Goal: Entertainment & Leisure: Browse casually

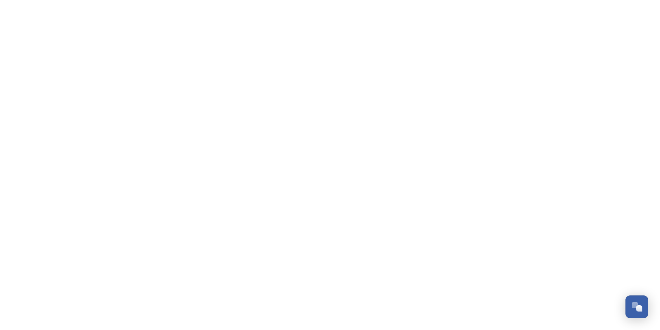
scroll to position [248, 0]
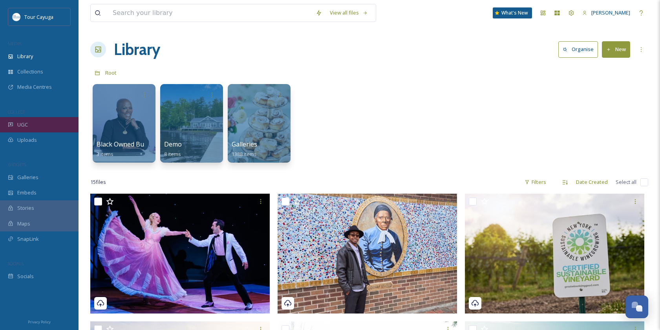
click at [23, 122] on span "UGC" at bounding box center [22, 124] width 11 height 7
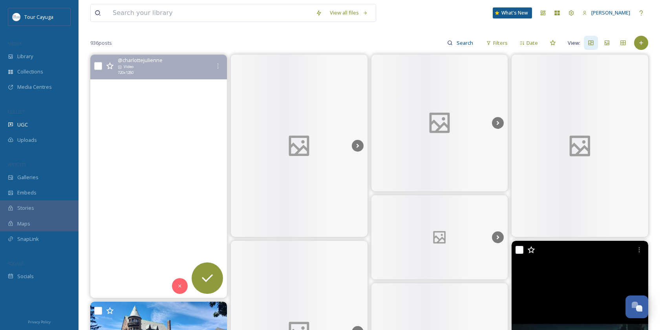
scroll to position [67, 0]
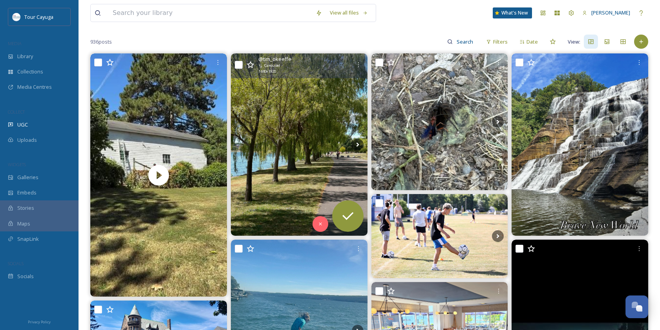
click at [306, 180] on img at bounding box center [299, 144] width 137 height 182
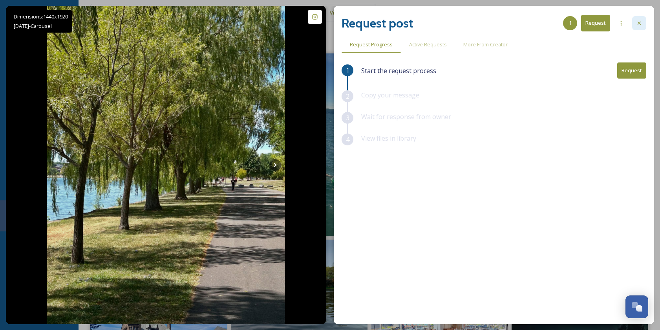
click at [640, 20] on icon at bounding box center [639, 23] width 6 height 6
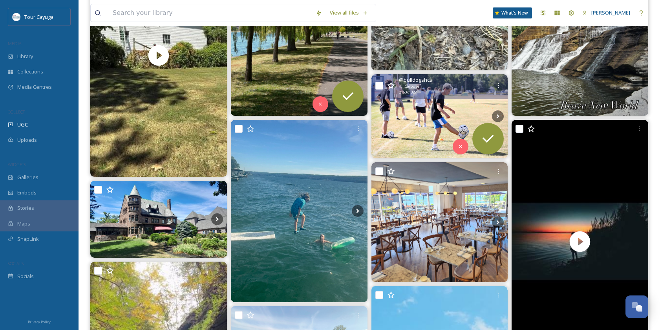
scroll to position [191, 0]
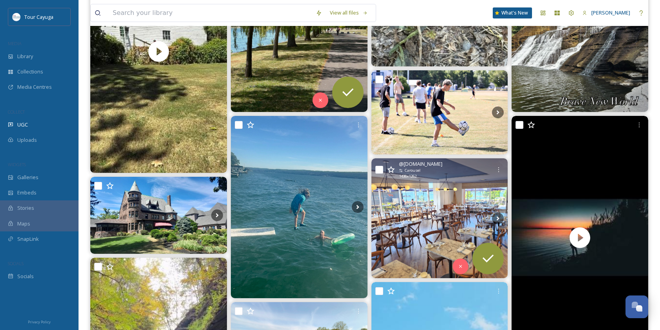
click at [409, 217] on img at bounding box center [439, 218] width 137 height 120
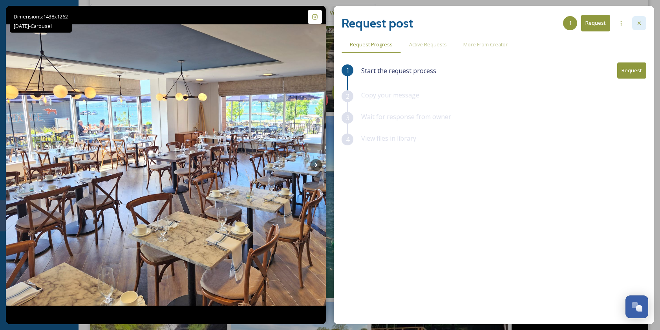
click at [637, 23] on icon at bounding box center [639, 23] width 6 height 6
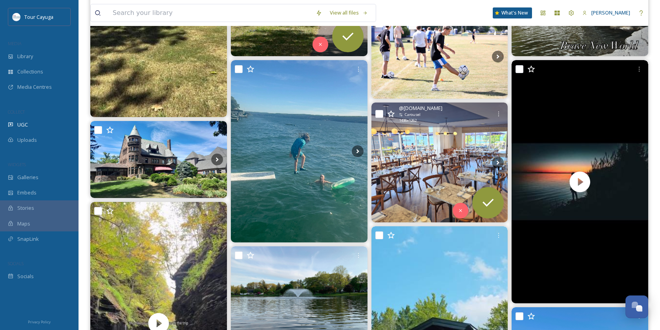
scroll to position [257, 0]
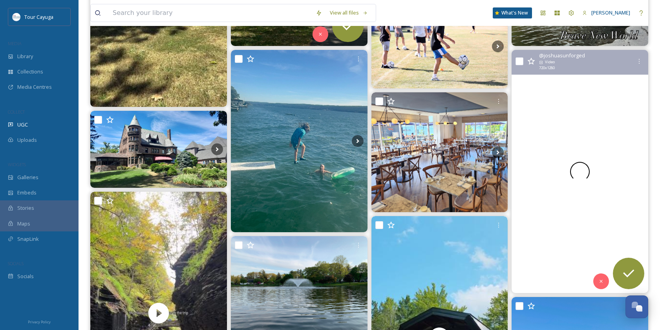
click at [562, 198] on div at bounding box center [579, 171] width 137 height 243
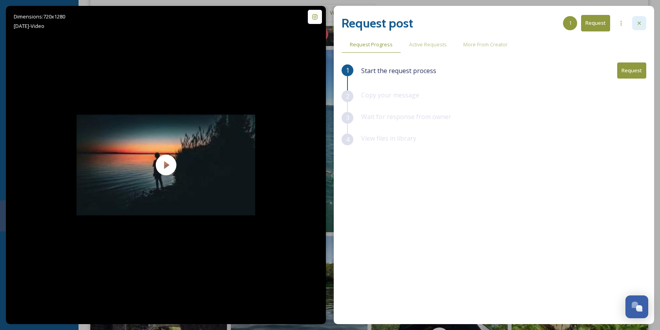
click at [640, 20] on icon at bounding box center [639, 23] width 6 height 6
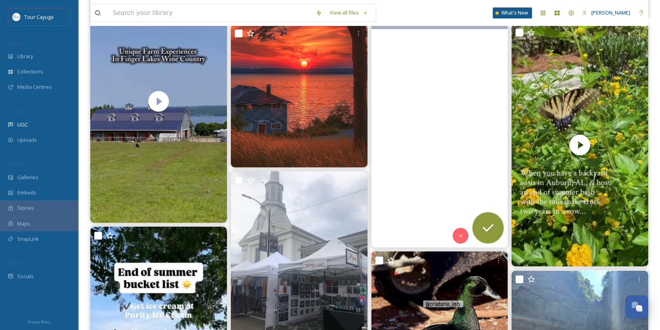
scroll to position [723, 0]
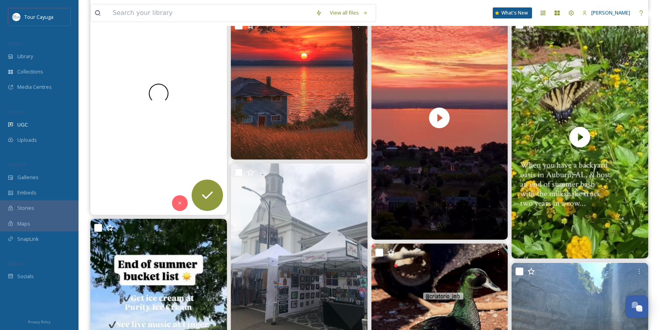
click at [179, 146] on div at bounding box center [158, 93] width 137 height 243
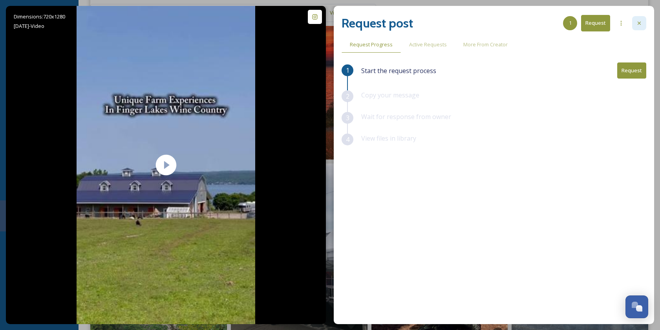
click at [638, 22] on icon at bounding box center [639, 23] width 6 height 6
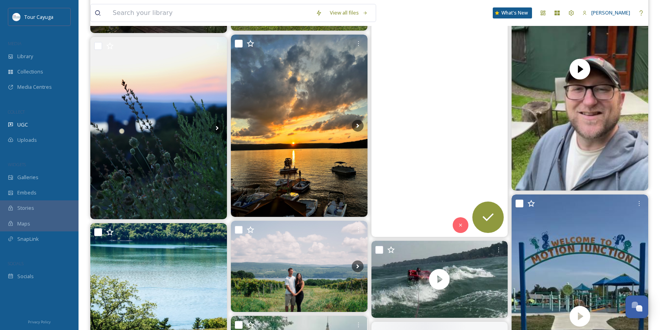
scroll to position [1693, 0]
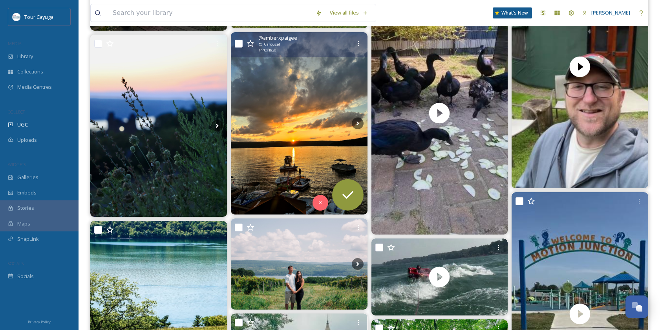
click at [306, 144] on img at bounding box center [299, 123] width 137 height 182
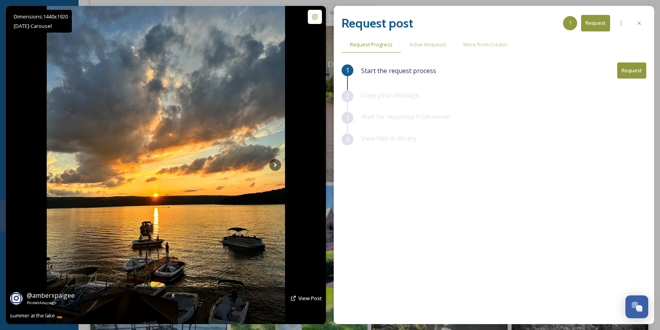
scroll to position [1882, 0]
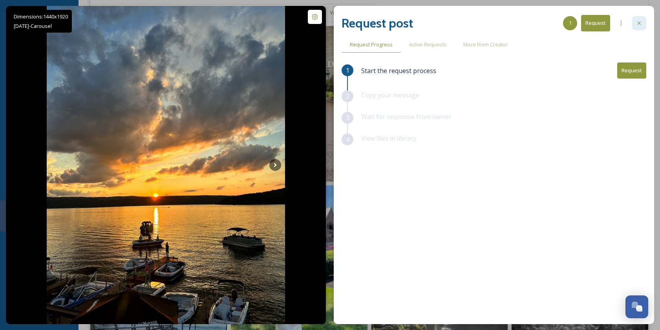
click at [640, 23] on icon at bounding box center [639, 23] width 6 height 6
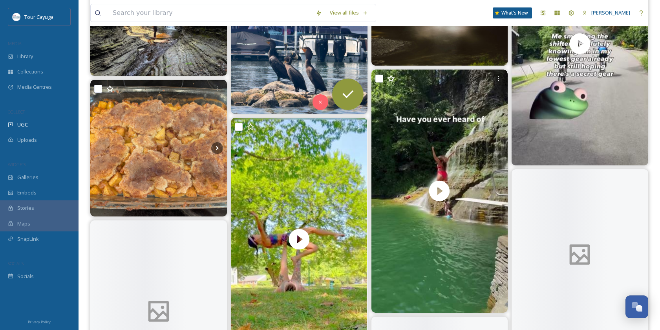
scroll to position [2756, 0]
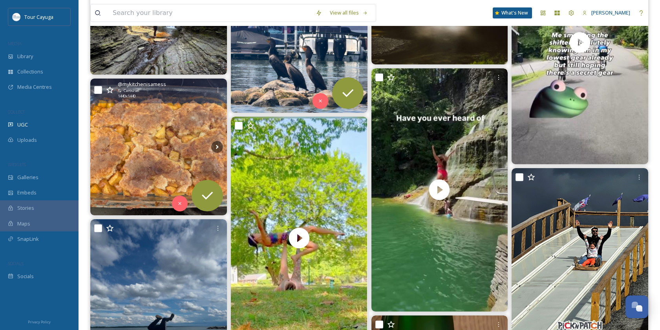
click at [186, 151] on img at bounding box center [158, 146] width 137 height 137
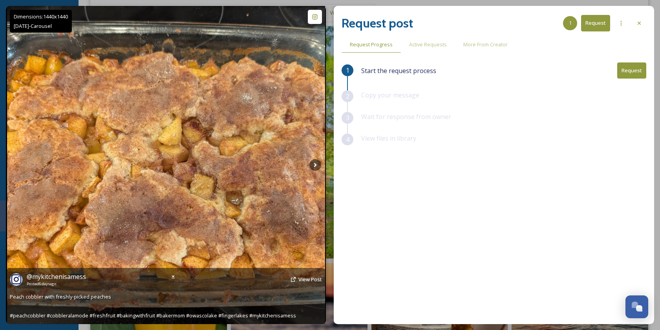
scroll to position [2902, 0]
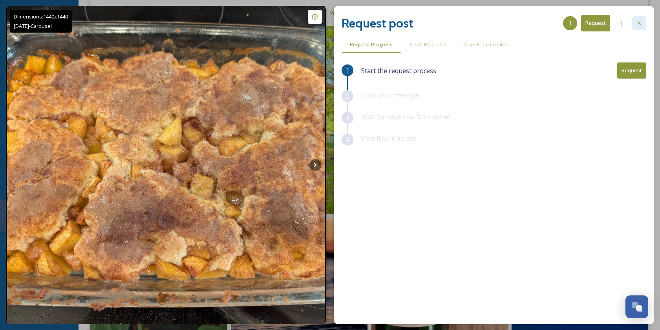
click at [638, 22] on icon at bounding box center [638, 23] width 3 height 3
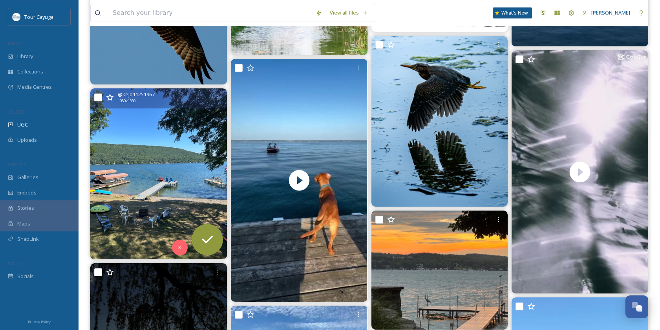
scroll to position [4708, 0]
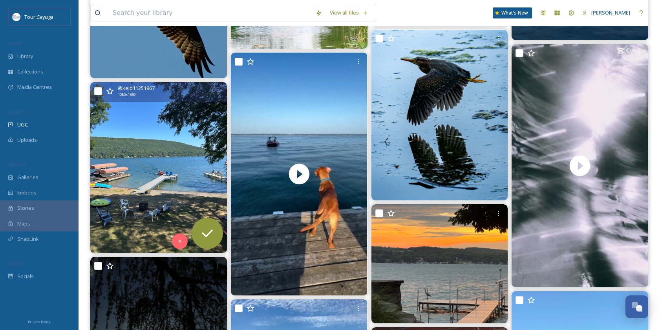
click at [169, 173] on img at bounding box center [158, 167] width 137 height 171
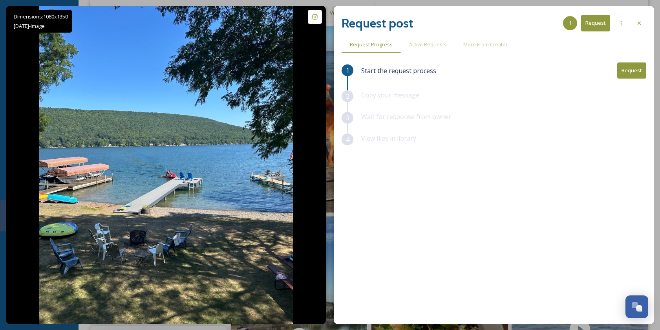
scroll to position [4809, 0]
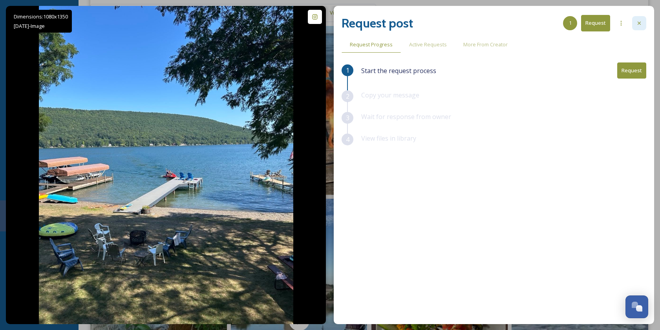
click at [642, 22] on div at bounding box center [639, 23] width 14 height 14
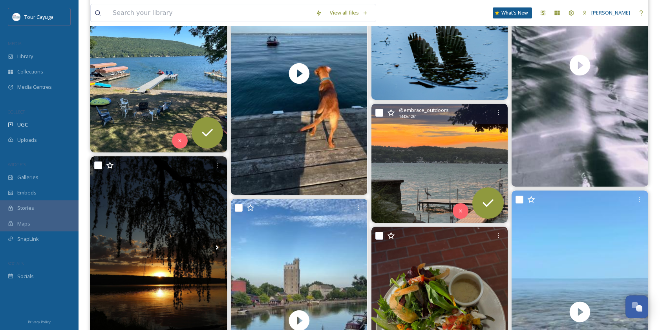
click at [442, 184] on img at bounding box center [439, 163] width 137 height 119
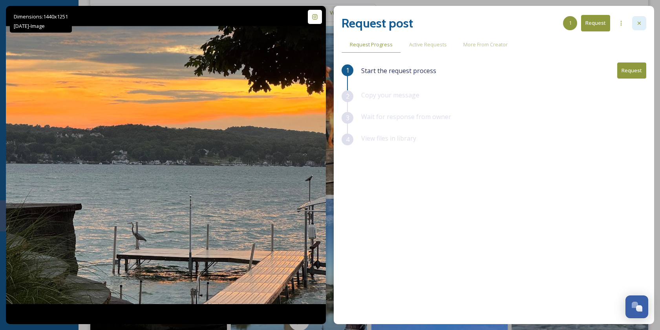
click at [639, 22] on icon at bounding box center [639, 23] width 6 height 6
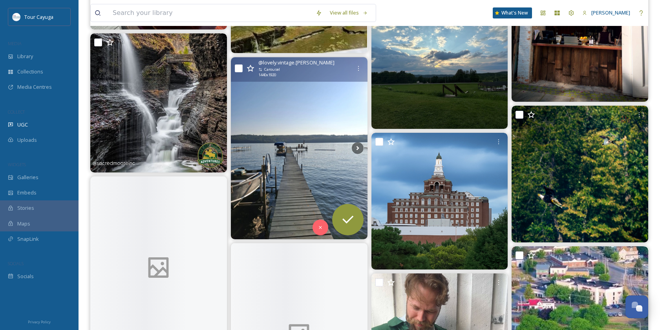
scroll to position [6008, 0]
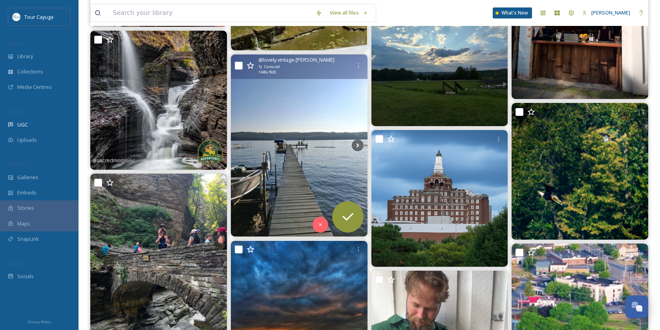
click at [307, 178] on img at bounding box center [299, 146] width 137 height 182
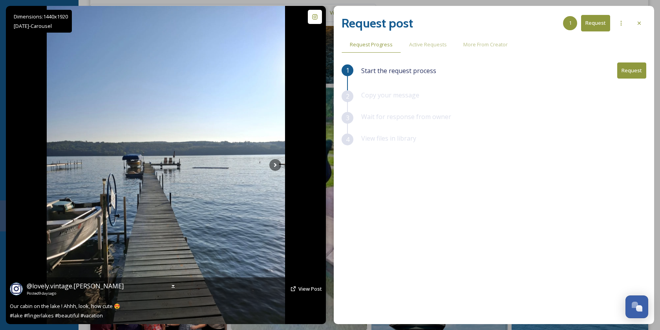
scroll to position [6039, 0]
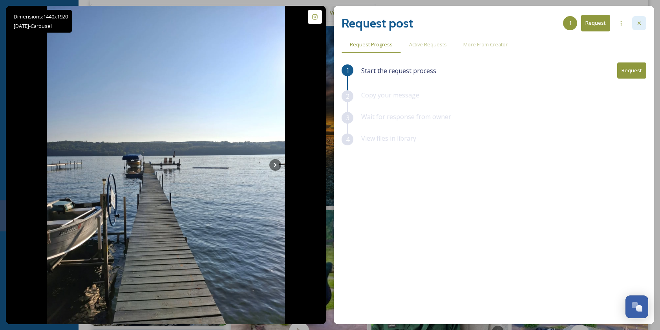
click at [640, 22] on icon at bounding box center [638, 23] width 3 height 3
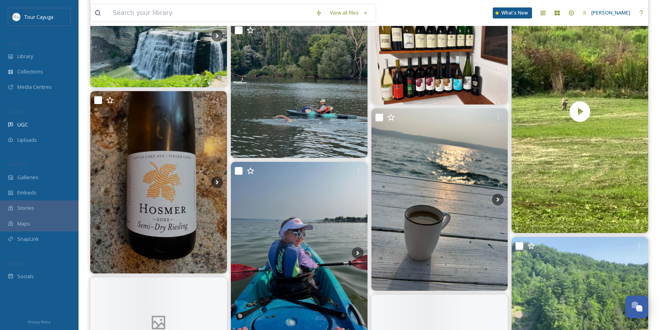
scroll to position [6762, 0]
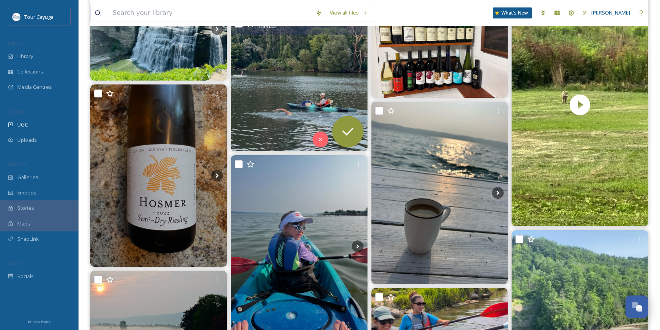
click at [321, 113] on img at bounding box center [299, 83] width 137 height 137
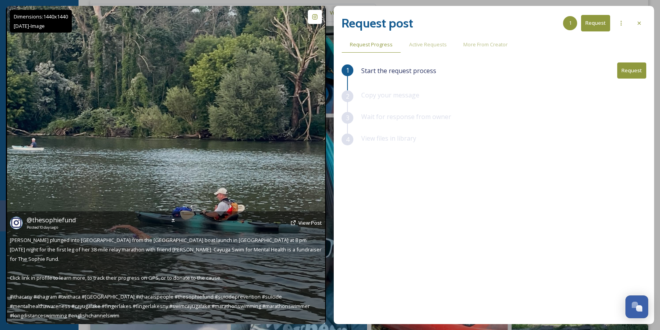
scroll to position [6847, 0]
click at [167, 189] on img at bounding box center [166, 165] width 318 height 318
click at [273, 108] on img at bounding box center [166, 165] width 318 height 318
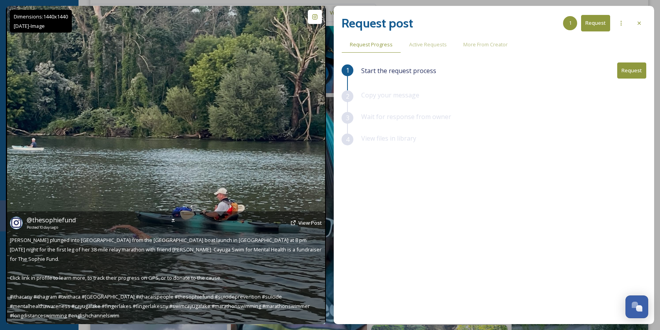
scroll to position [6844, 0]
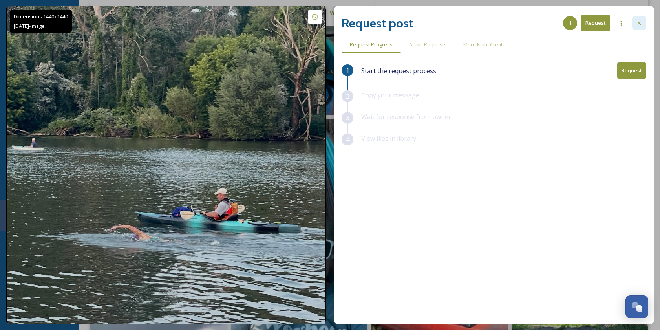
click at [638, 22] on icon at bounding box center [639, 23] width 6 height 6
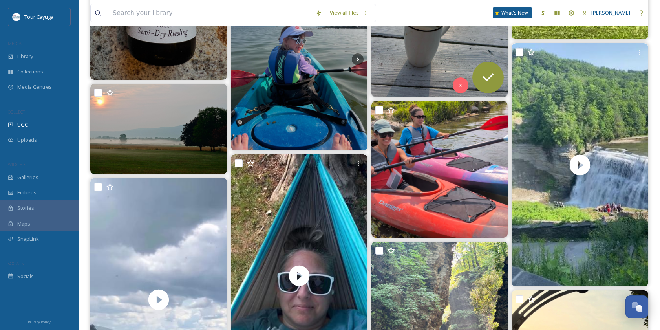
scroll to position [6955, 0]
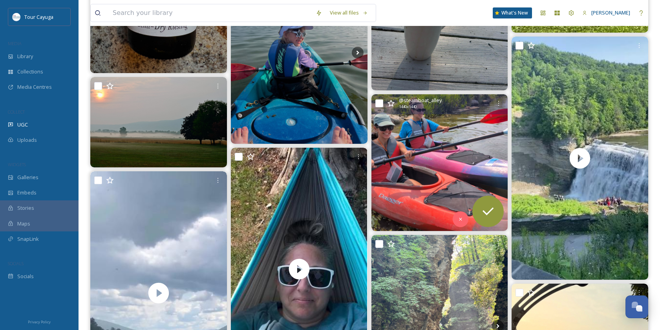
click at [448, 169] on img at bounding box center [439, 162] width 137 height 137
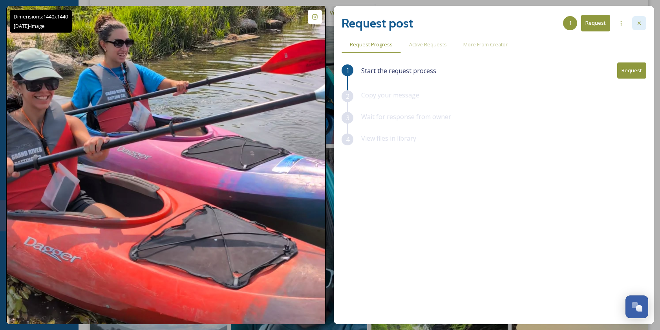
click at [640, 24] on icon at bounding box center [639, 23] width 6 height 6
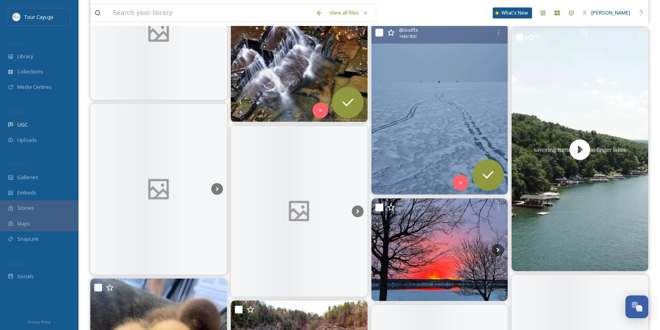
scroll to position [8456, 0]
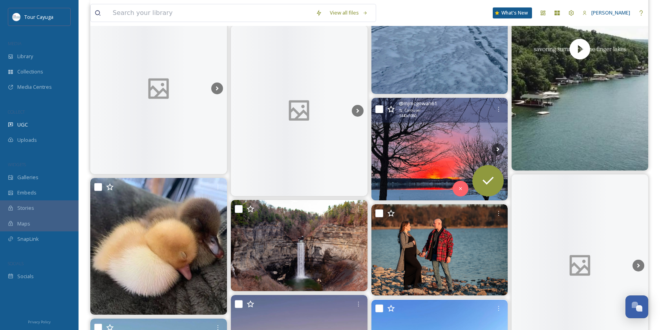
click at [440, 155] on img at bounding box center [439, 149] width 137 height 102
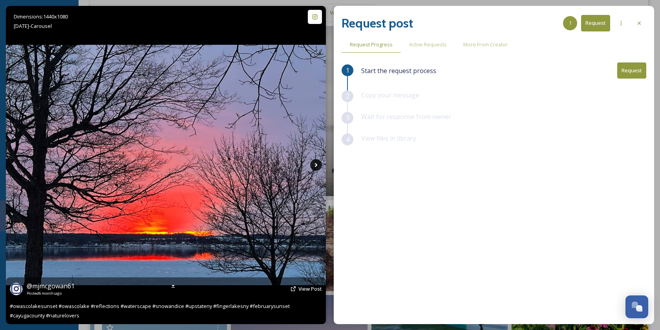
click at [316, 166] on icon at bounding box center [316, 165] width 3 height 4
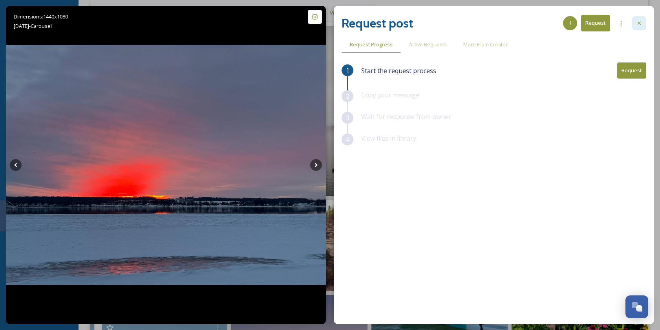
click at [639, 25] on icon at bounding box center [639, 23] width 6 height 6
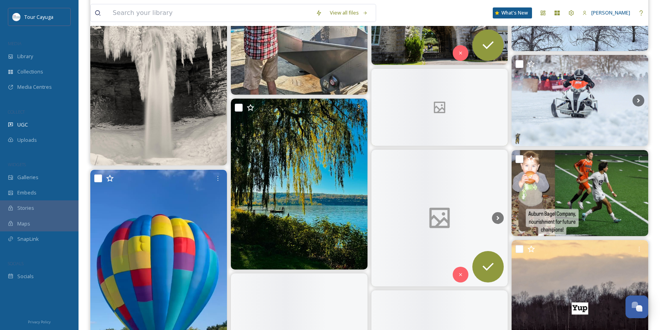
scroll to position [9747, 0]
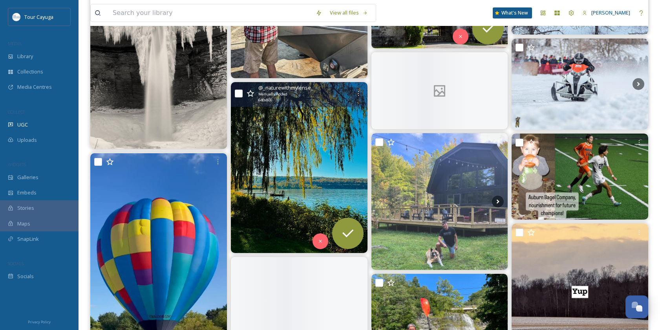
click at [312, 181] on img at bounding box center [299, 167] width 137 height 171
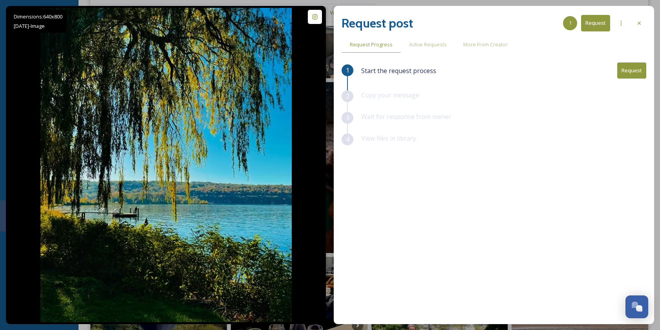
click at [638, 22] on icon at bounding box center [639, 23] width 6 height 6
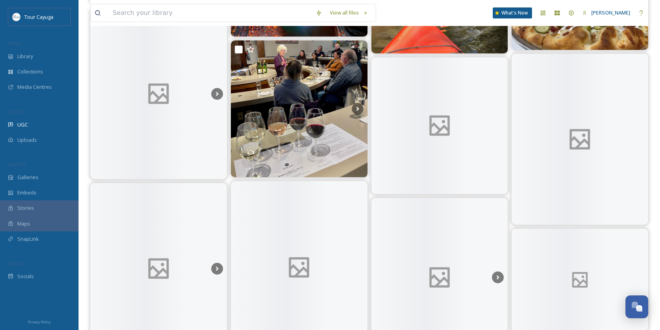
scroll to position [10142, 0]
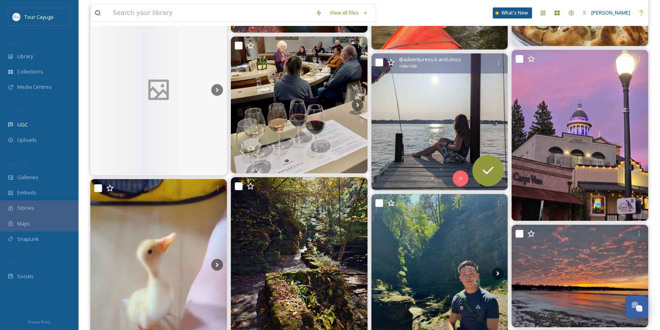
click at [441, 135] on img at bounding box center [439, 121] width 137 height 137
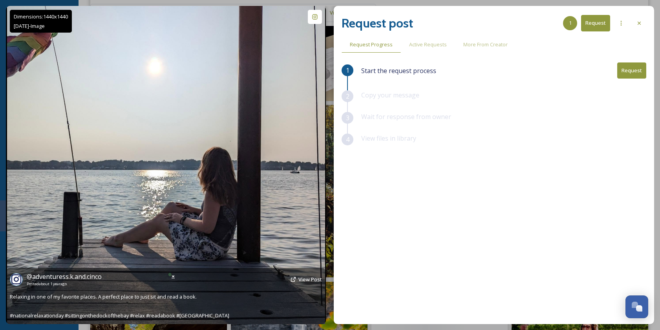
scroll to position [10216, 0]
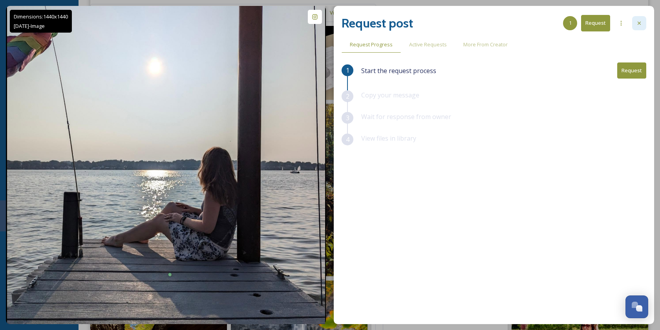
click at [640, 21] on icon at bounding box center [639, 23] width 6 height 6
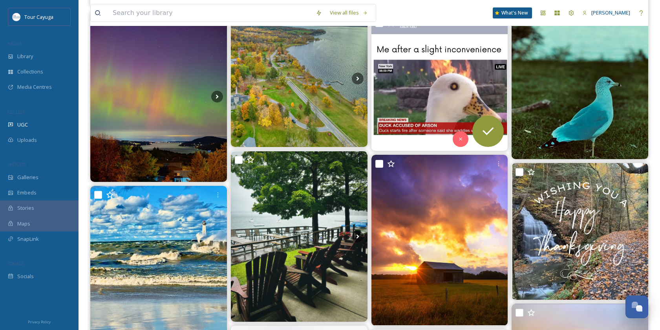
scroll to position [10693, 0]
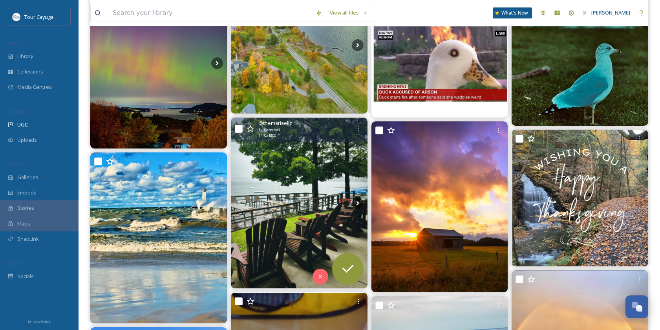
click at [305, 191] on img at bounding box center [299, 203] width 137 height 171
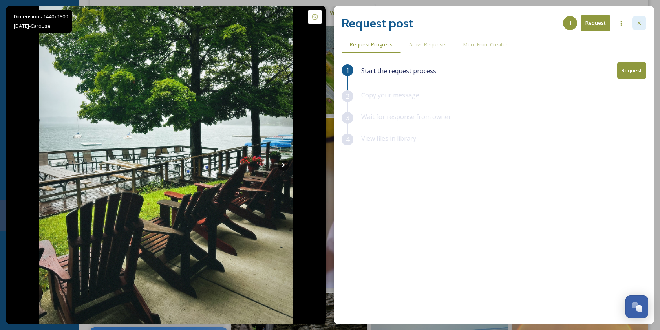
click at [639, 22] on icon at bounding box center [639, 23] width 6 height 6
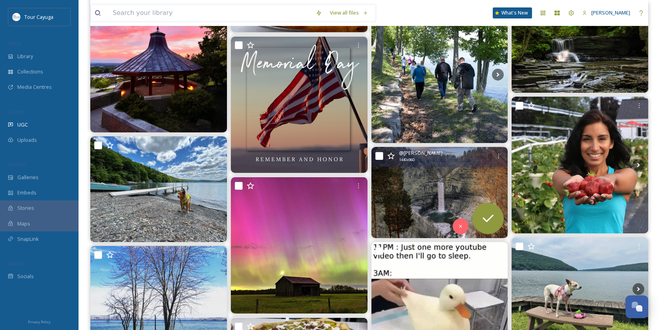
scroll to position [11832, 0]
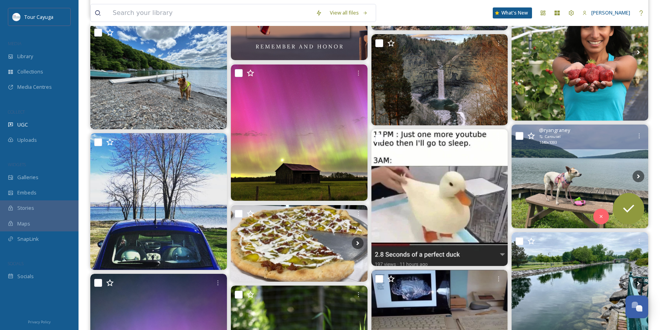
click at [591, 170] on img at bounding box center [579, 176] width 137 height 104
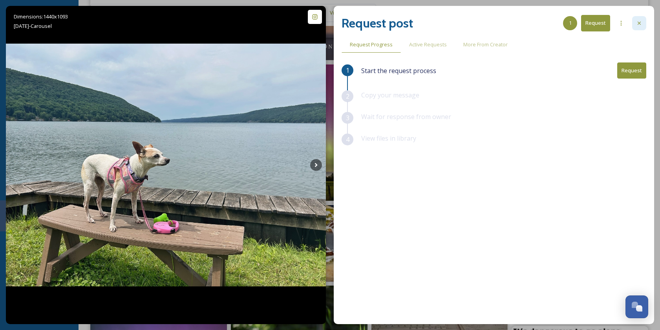
click at [636, 21] on icon at bounding box center [639, 23] width 6 height 6
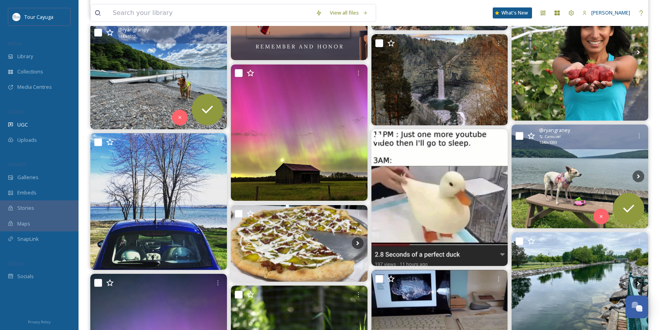
click at [171, 86] on img at bounding box center [158, 77] width 137 height 106
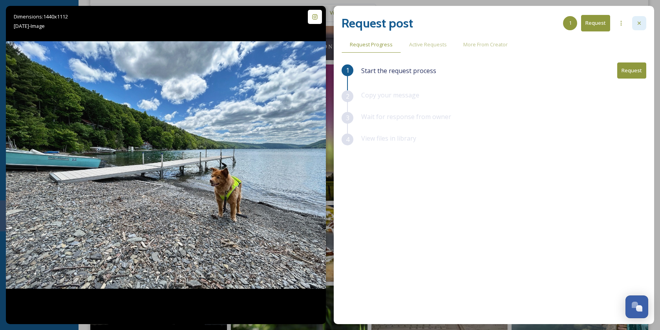
click at [639, 24] on icon at bounding box center [639, 23] width 6 height 6
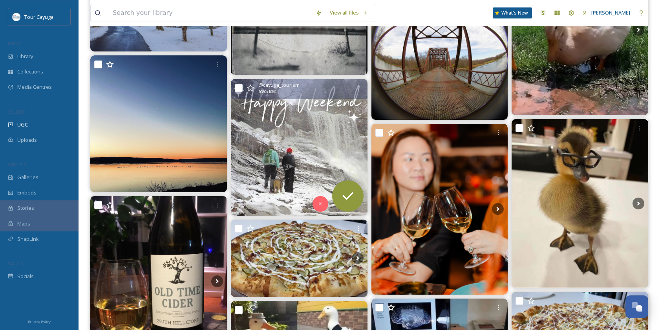
scroll to position [13055, 0]
